Goal: Find specific page/section: Find specific page/section

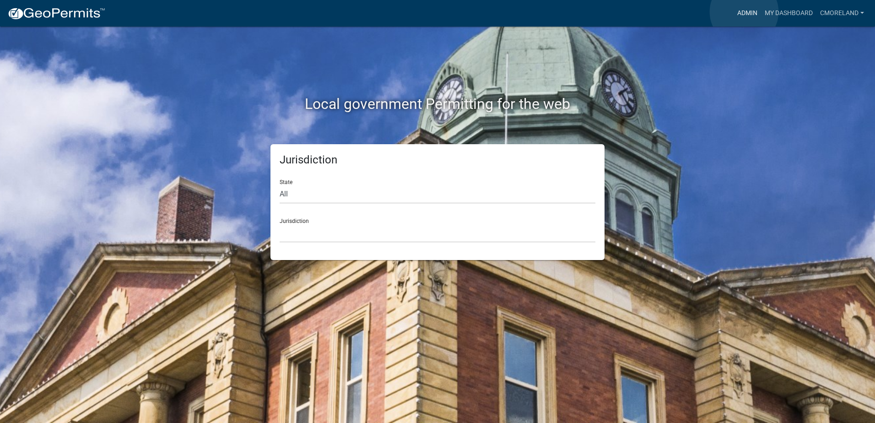
click at [744, 12] on link "Admin" at bounding box center [746, 13] width 27 height 17
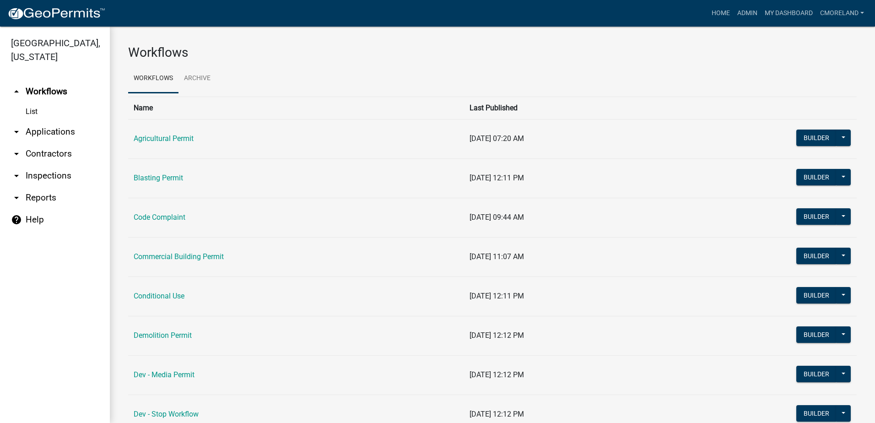
click at [59, 176] on link "arrow_drop_down Inspections" at bounding box center [55, 176] width 110 height 22
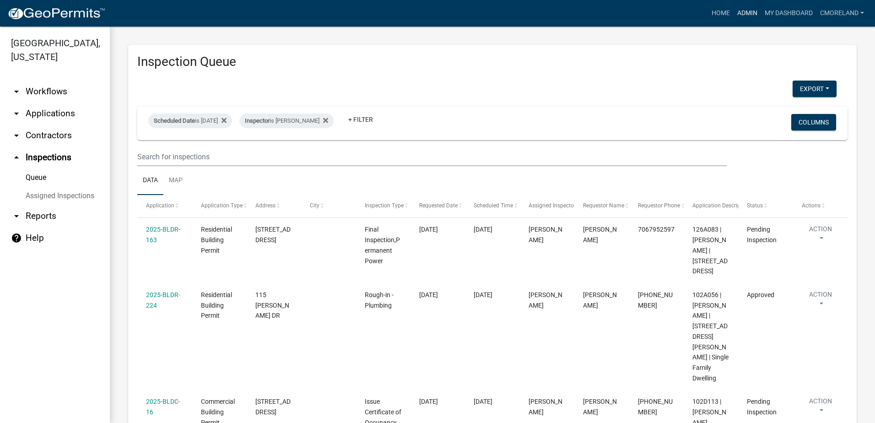
click at [743, 11] on link "Admin" at bounding box center [746, 13] width 27 height 17
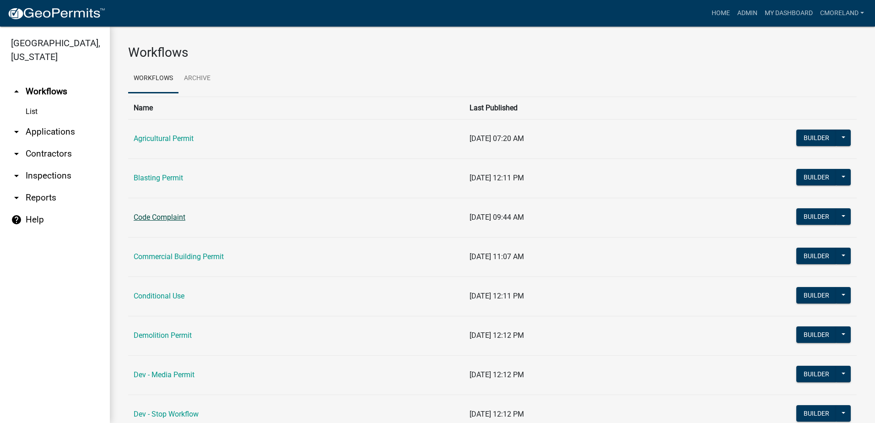
click at [159, 216] on link "Code Complaint" at bounding box center [160, 217] width 52 height 9
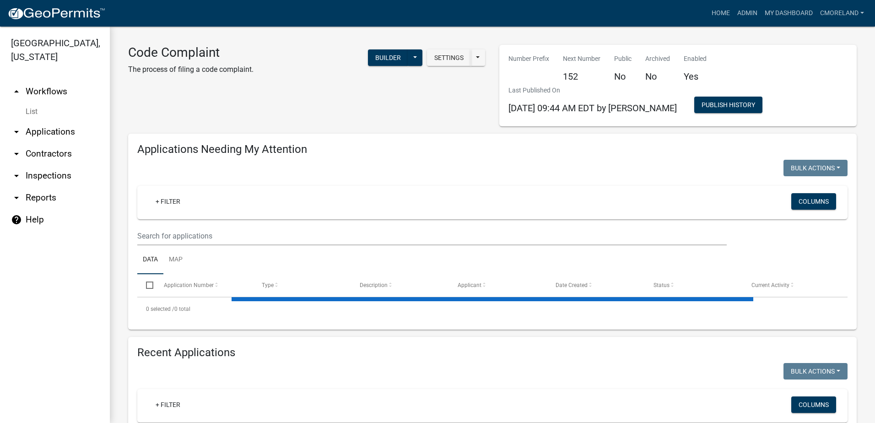
select select "2: 50"
select select "3: 100"
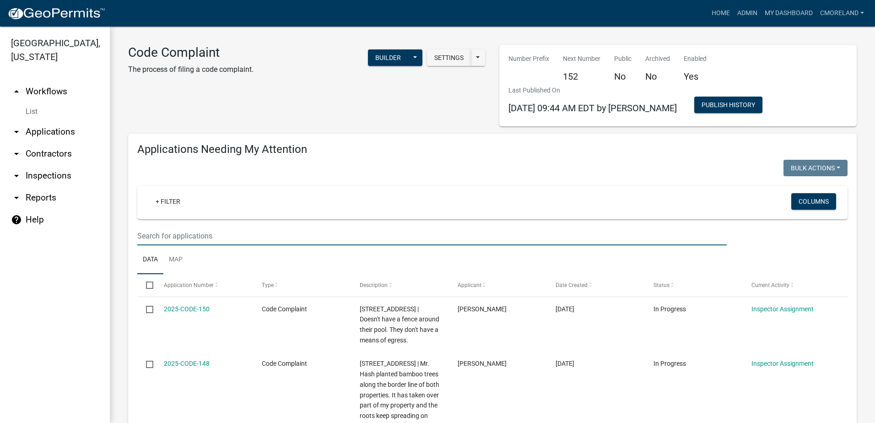
click at [158, 233] on input "text" at bounding box center [431, 235] width 589 height 19
type input "river oak"
